Goal: Task Accomplishment & Management: Use online tool/utility

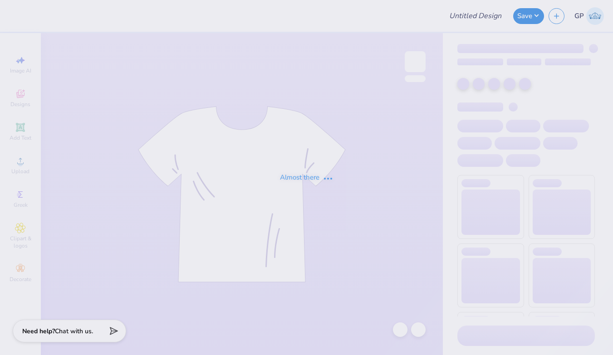
type input "Phi Psi Hoco 2025"
type input "100"
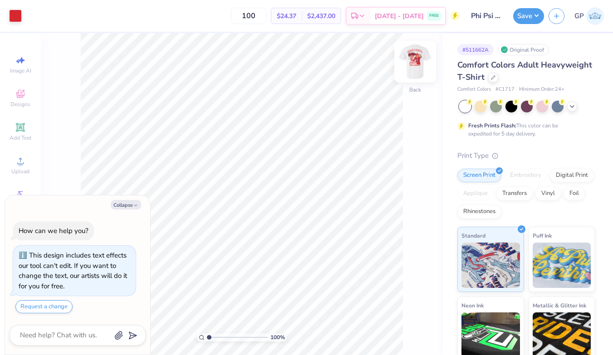
click at [414, 56] on img at bounding box center [415, 62] width 36 height 36
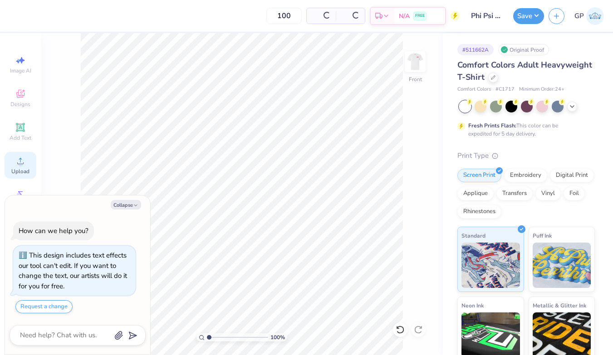
click at [20, 168] on span "Upload" at bounding box center [20, 171] width 18 height 7
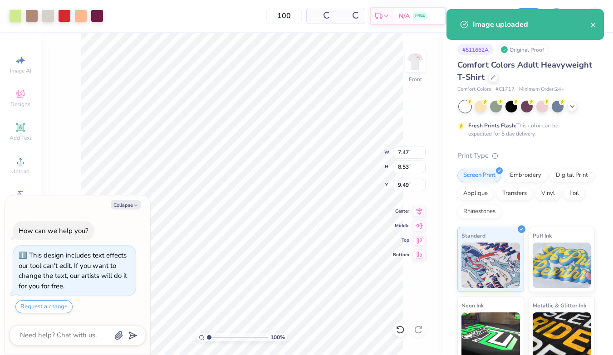
type textarea "x"
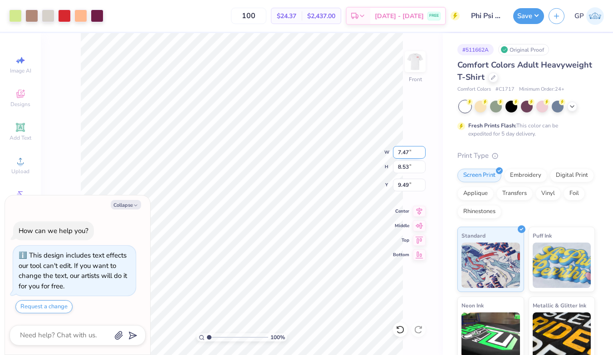
click at [404, 150] on input "7.47" at bounding box center [409, 152] width 33 height 13
type input "12.5"
type textarea "x"
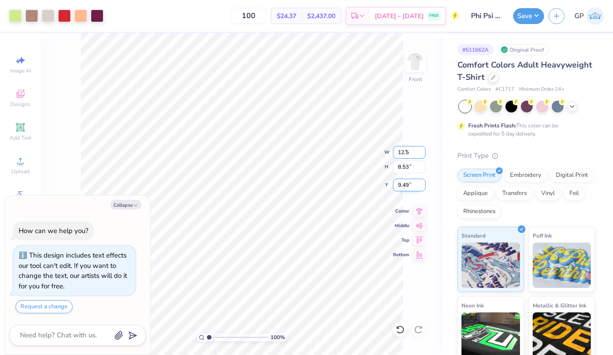
type input "12.50"
type input "14.27"
click at [408, 186] on input "6.61" at bounding box center [409, 185] width 33 height 13
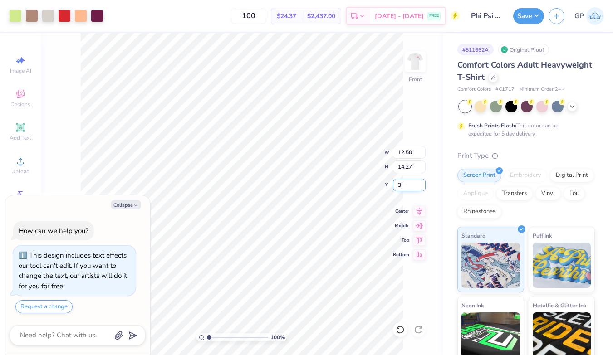
type input "3"
type textarea "x"
type input "3.00"
click at [526, 14] on button "Save" at bounding box center [528, 15] width 31 height 16
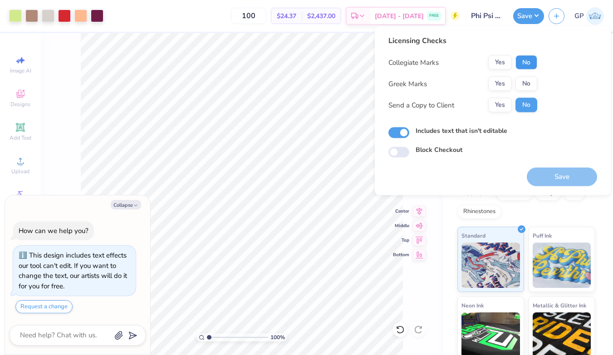
click at [518, 57] on button "No" at bounding box center [526, 62] width 22 height 15
click at [490, 85] on button "Yes" at bounding box center [500, 84] width 24 height 15
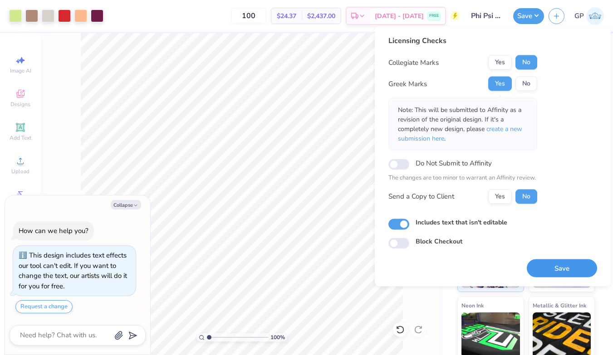
click at [549, 267] on button "Save" at bounding box center [561, 268] width 70 height 19
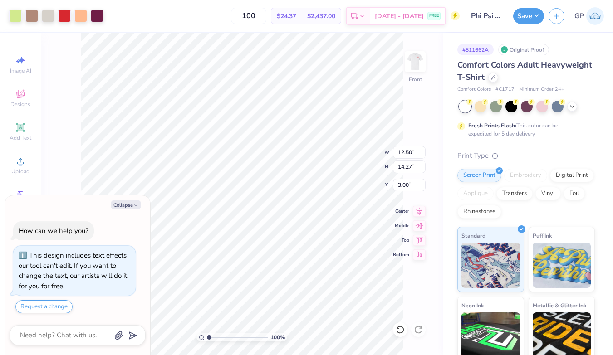
type textarea "x"
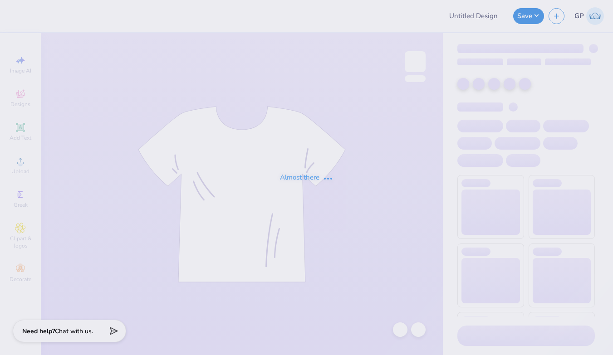
type input "Sigma Chi Derby Days"
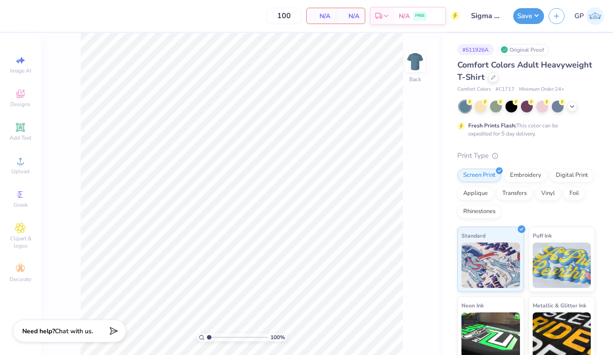
click at [501, 27] on div "Design Title Sigma Chi Derby Days" at bounding box center [486, 16] width 44 height 32
click at [413, 69] on img at bounding box center [415, 62] width 36 height 36
click at [21, 157] on icon at bounding box center [20, 161] width 11 height 11
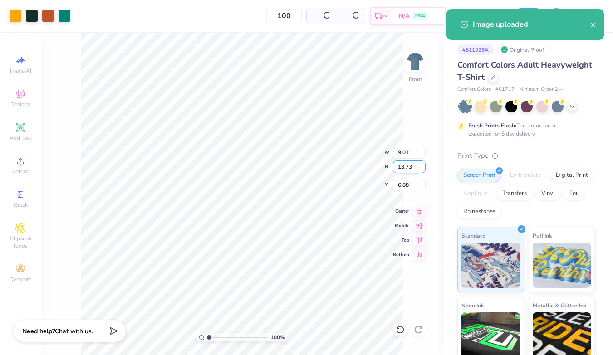
click at [412, 165] on input "13.73" at bounding box center [409, 167] width 33 height 13
type input "15"
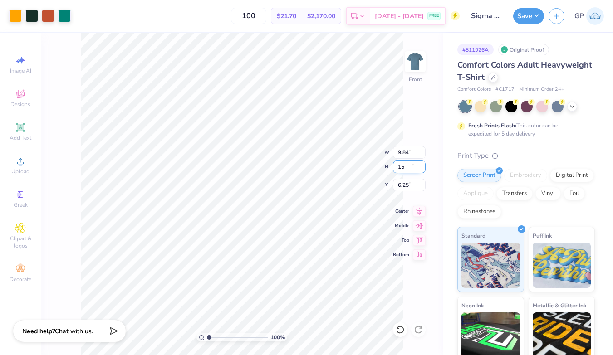
type input "9.84"
type input "15.00"
click at [407, 188] on input "6.25" at bounding box center [409, 185] width 33 height 13
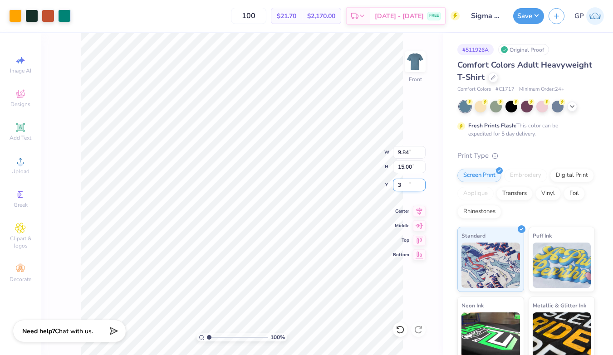
type input "3.00"
click at [526, 11] on button "Save" at bounding box center [528, 15] width 31 height 16
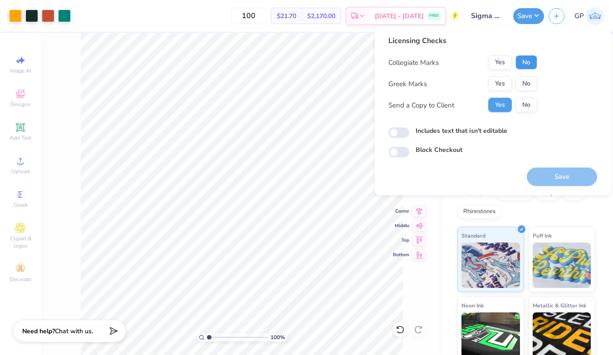
click at [529, 63] on button "No" at bounding box center [526, 62] width 22 height 15
click at [497, 79] on button "Yes" at bounding box center [500, 84] width 24 height 15
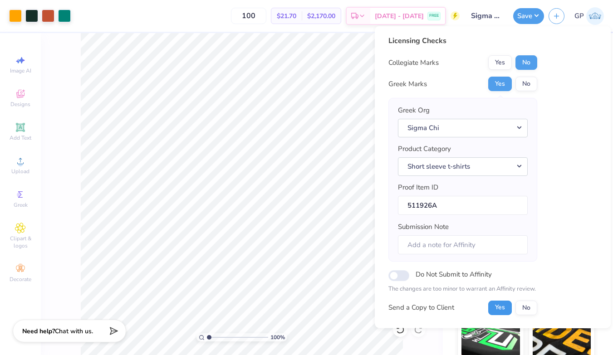
click at [501, 305] on button "Yes" at bounding box center [500, 307] width 24 height 15
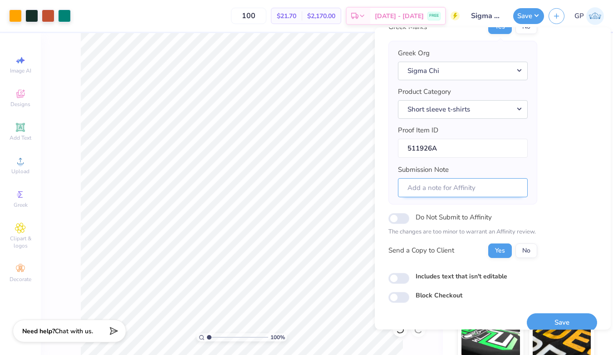
scroll to position [69, 0]
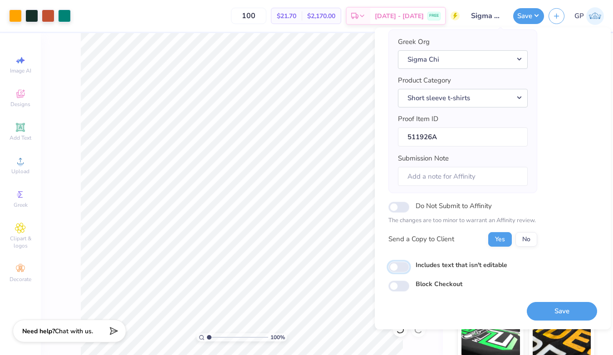
click at [400, 268] on input "Includes text that isn't editable" at bounding box center [398, 267] width 21 height 11
checkbox input "true"
click at [545, 312] on button "Save" at bounding box center [561, 311] width 70 height 19
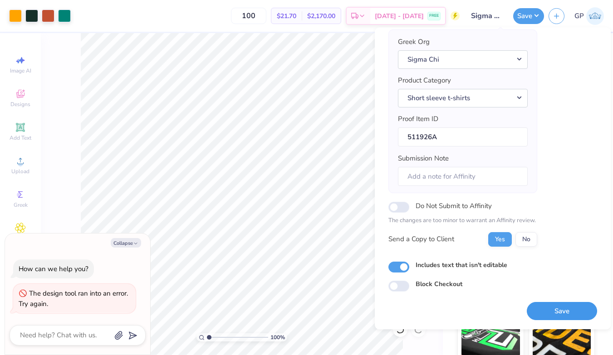
click at [530, 302] on button "Save" at bounding box center [561, 311] width 70 height 19
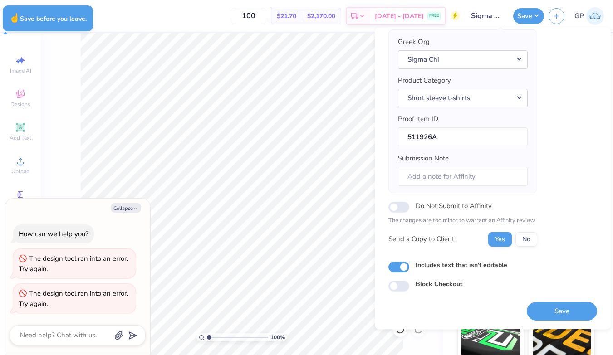
type textarea "x"
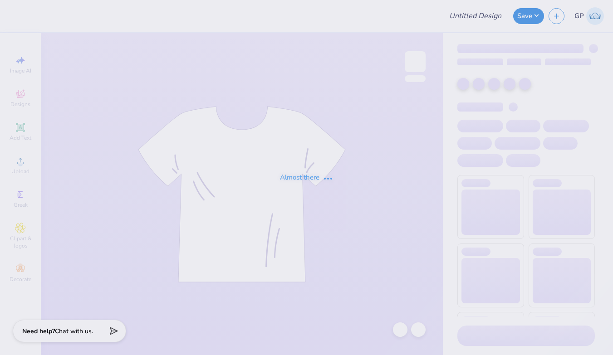
type input "Sigma Chi Derby Days"
type input "100"
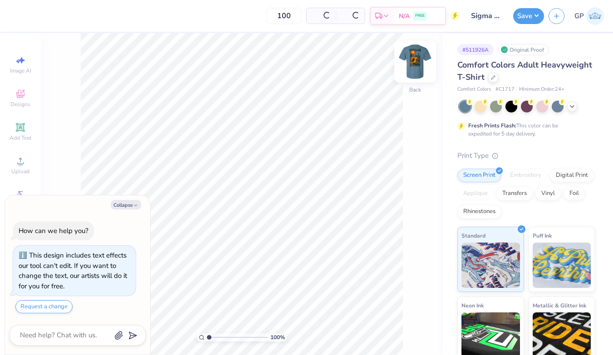
click at [418, 63] on img at bounding box center [415, 62] width 36 height 36
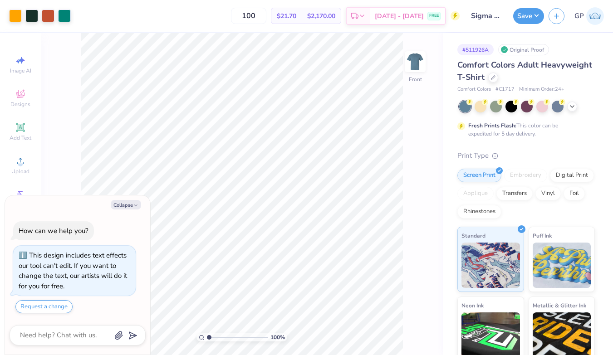
type textarea "x"
